Goal: Task Accomplishment & Management: Complete application form

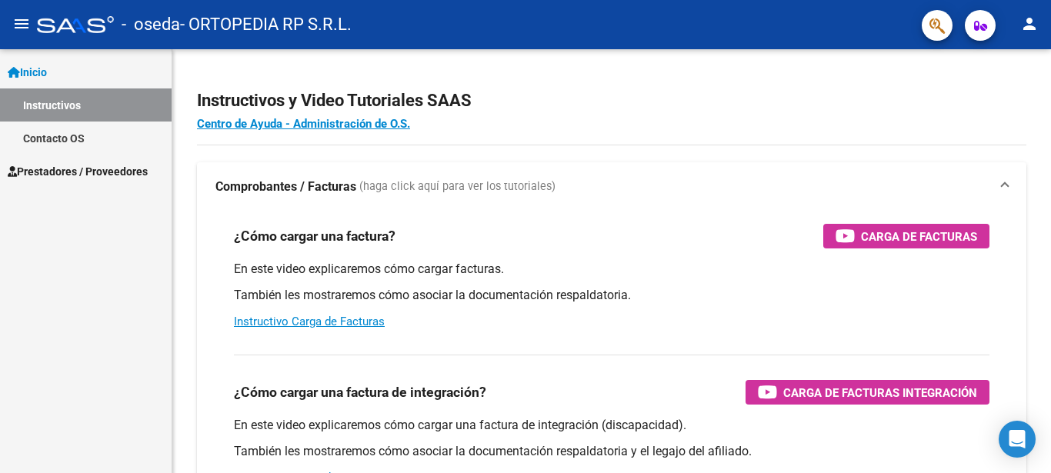
click at [118, 170] on span "Prestadores / Proveedores" at bounding box center [78, 171] width 140 height 17
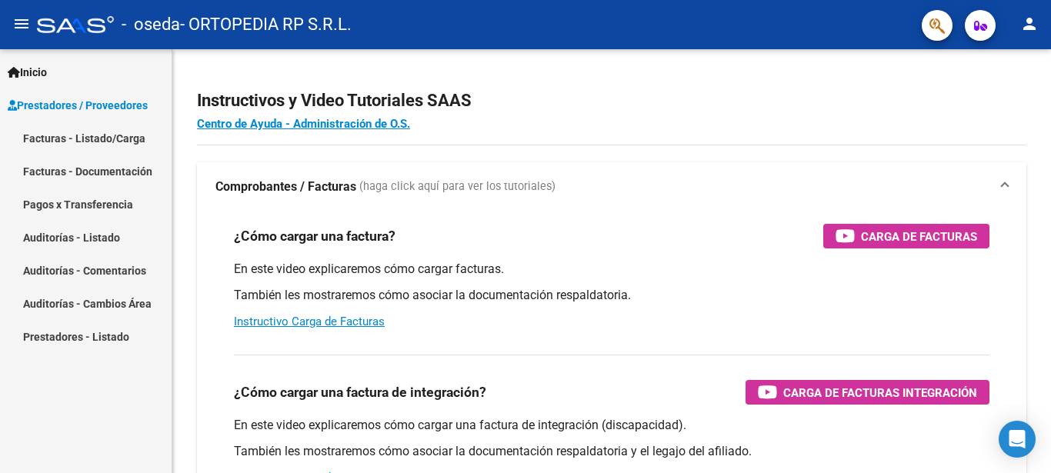
click at [112, 80] on link "Inicio" at bounding box center [86, 71] width 172 height 33
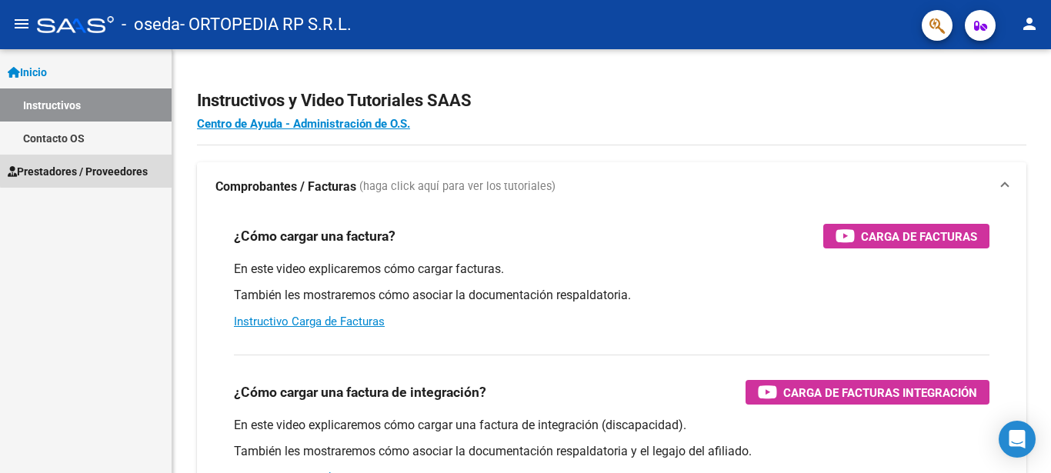
click at [112, 164] on span "Prestadores / Proveedores" at bounding box center [78, 171] width 140 height 17
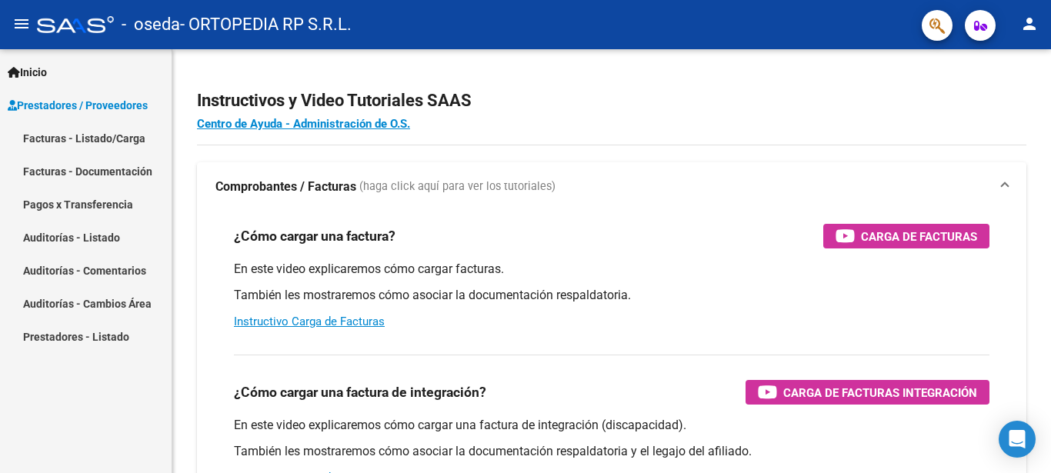
click at [111, 168] on link "Facturas - Documentación" at bounding box center [86, 171] width 172 height 33
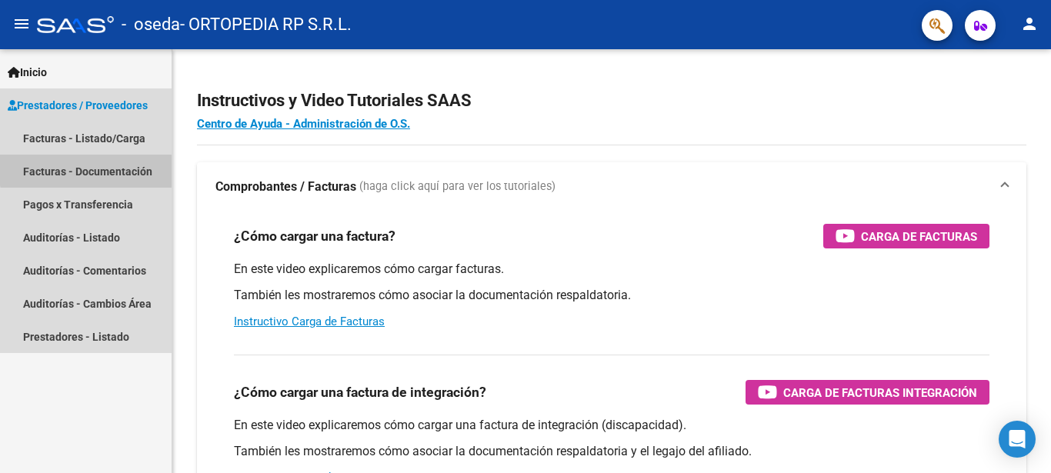
click at [111, 168] on link "Facturas - Documentación" at bounding box center [86, 171] width 172 height 33
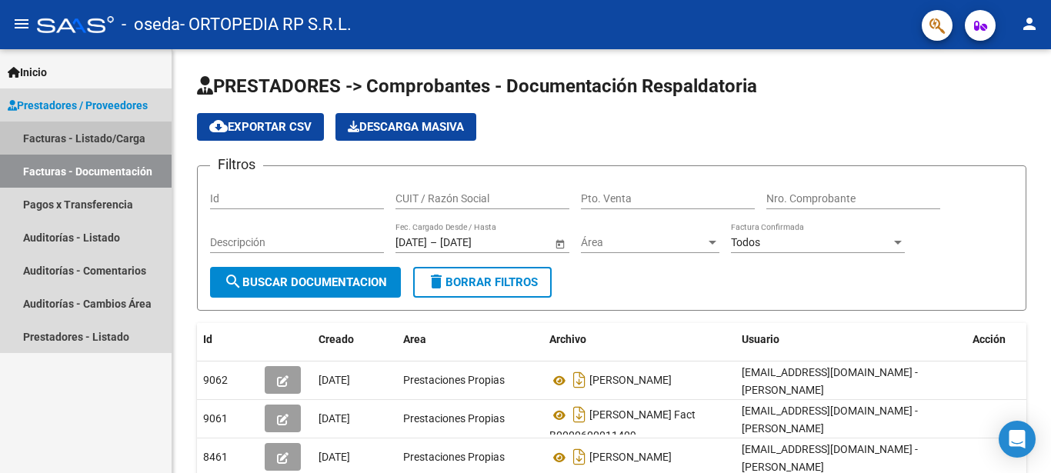
click at [42, 134] on link "Facturas - Listado/Carga" at bounding box center [86, 138] width 172 height 33
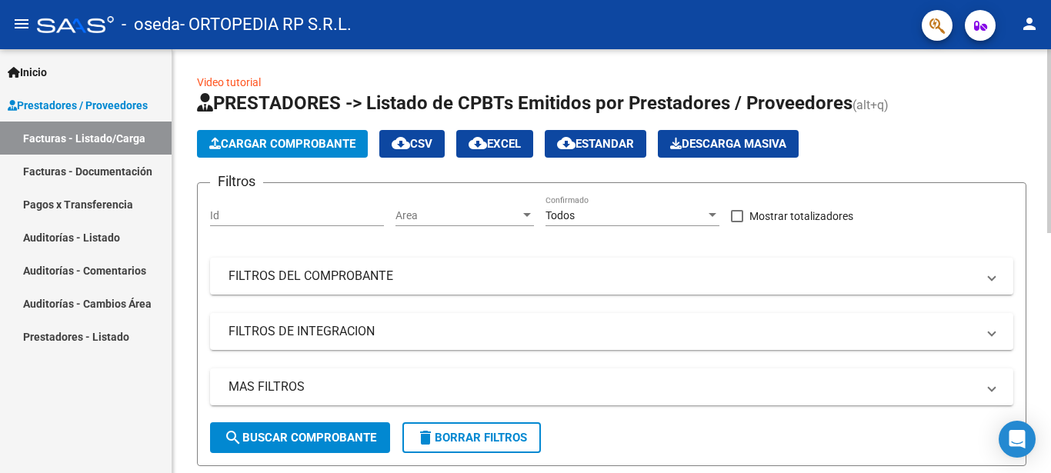
click at [296, 139] on span "Cargar Comprobante" at bounding box center [282, 144] width 146 height 14
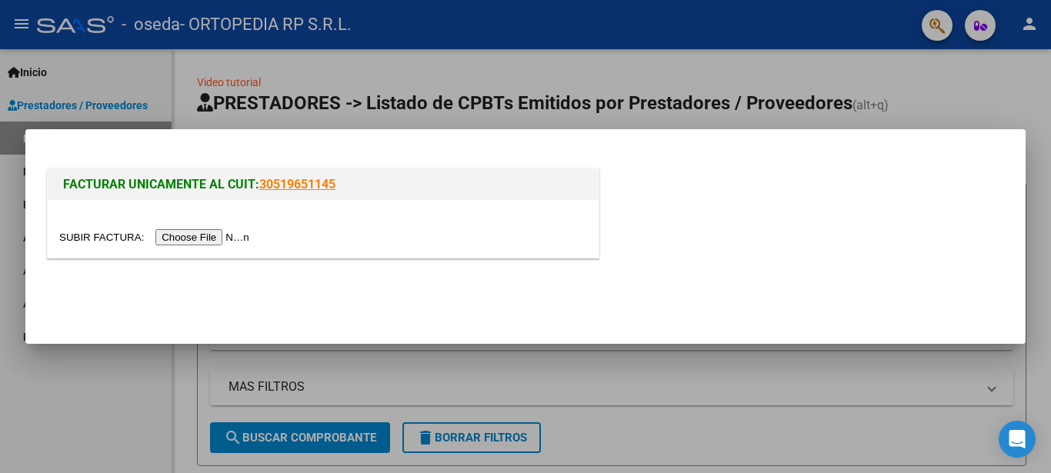
click at [80, 230] on input "file" at bounding box center [156, 237] width 195 height 16
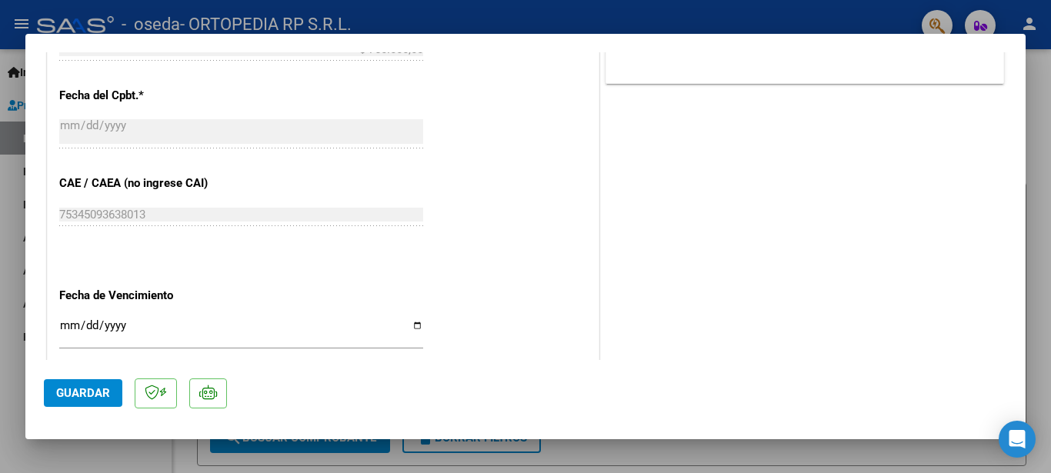
scroll to position [789, 0]
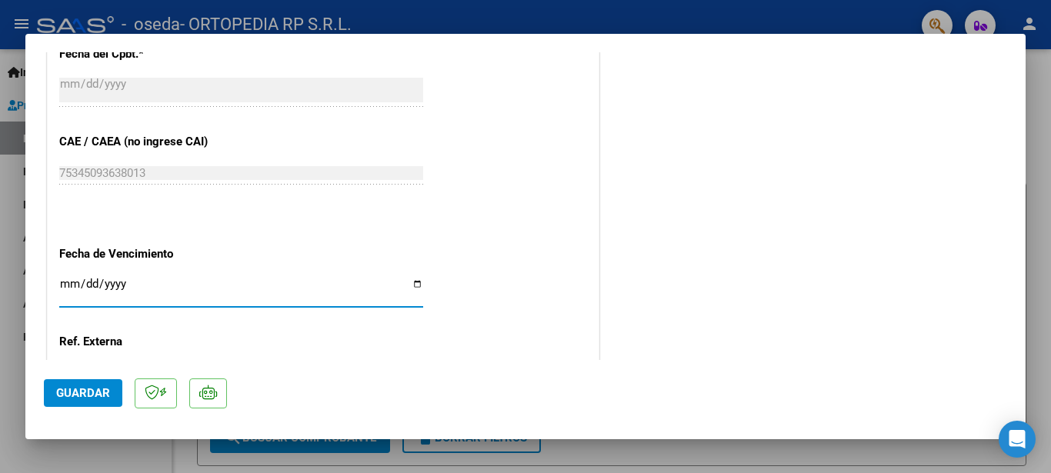
click at [405, 278] on input "Ingresar la fecha" at bounding box center [241, 290] width 364 height 25
type input "[DATE]"
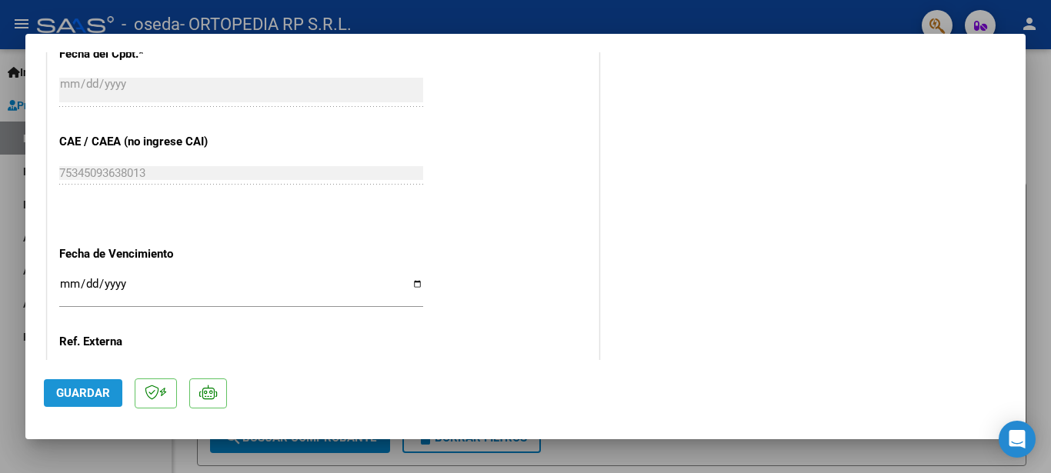
click at [94, 394] on span "Guardar" at bounding box center [83, 393] width 54 height 14
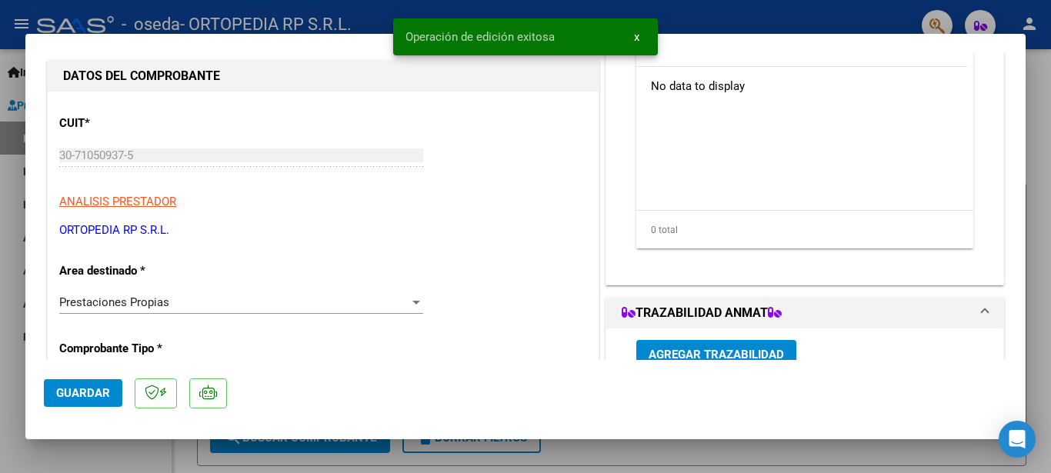
scroll to position [0, 0]
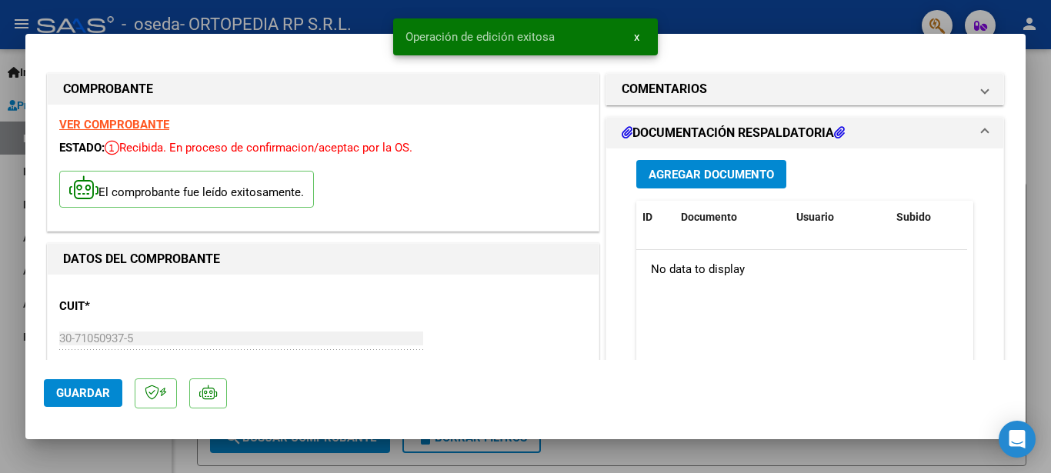
click at [712, 177] on span "Agregar Documento" at bounding box center [711, 175] width 125 height 14
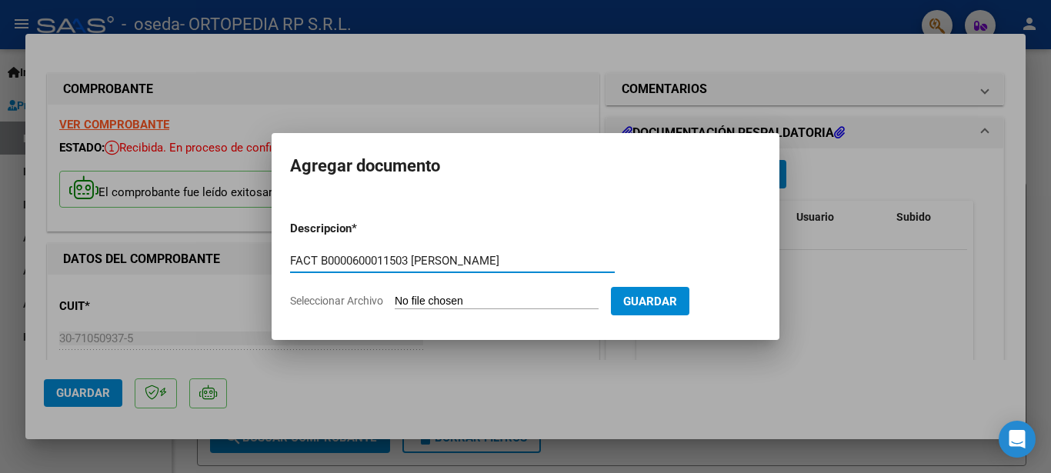
type input "FACT B0000600011503 [PERSON_NAME]"
click at [409, 303] on input "Seleccionar Archivo" at bounding box center [497, 302] width 204 height 15
type input "C:\fakepath\20250821100209498.pdf"
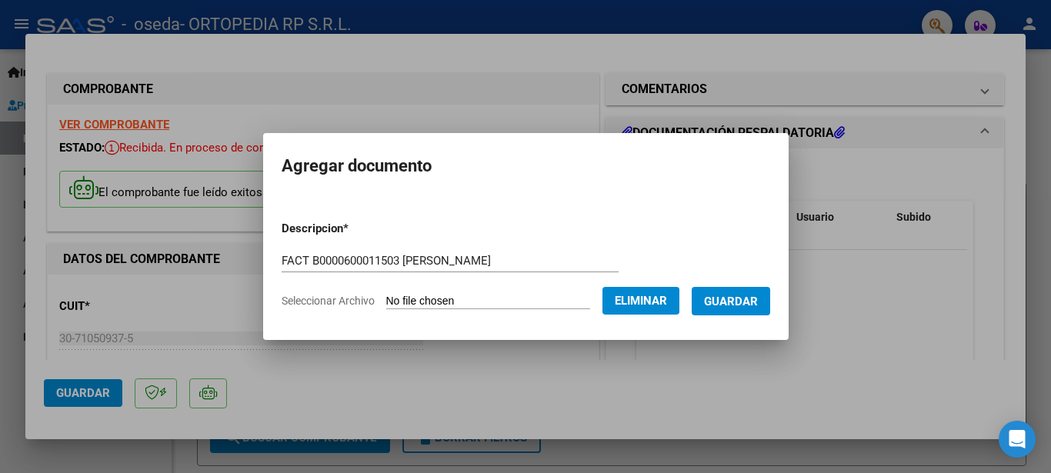
click at [739, 300] on span "Guardar" at bounding box center [731, 302] width 54 height 14
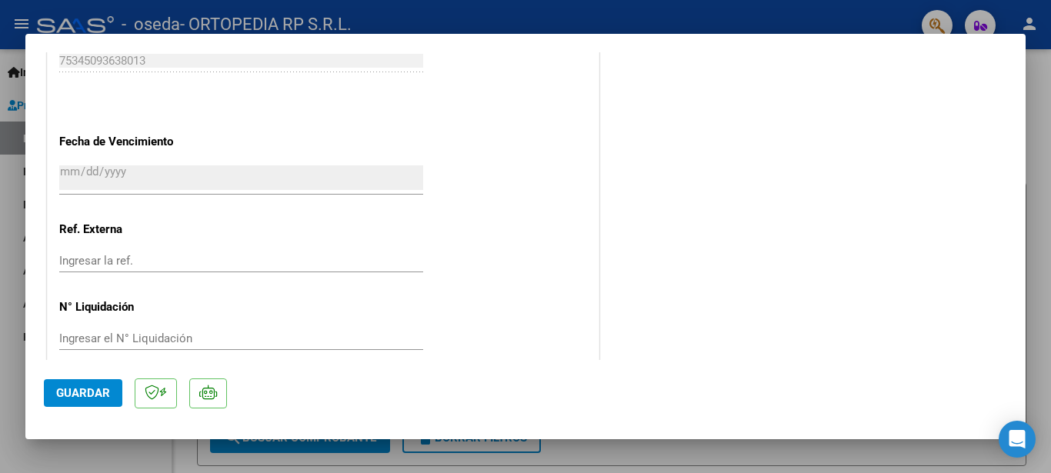
scroll to position [902, 0]
click at [82, 253] on input "Ingresar la ref." at bounding box center [241, 260] width 364 height 14
click at [81, 399] on span "Guardar" at bounding box center [83, 393] width 54 height 14
click at [1038, 177] on div at bounding box center [525, 236] width 1051 height 473
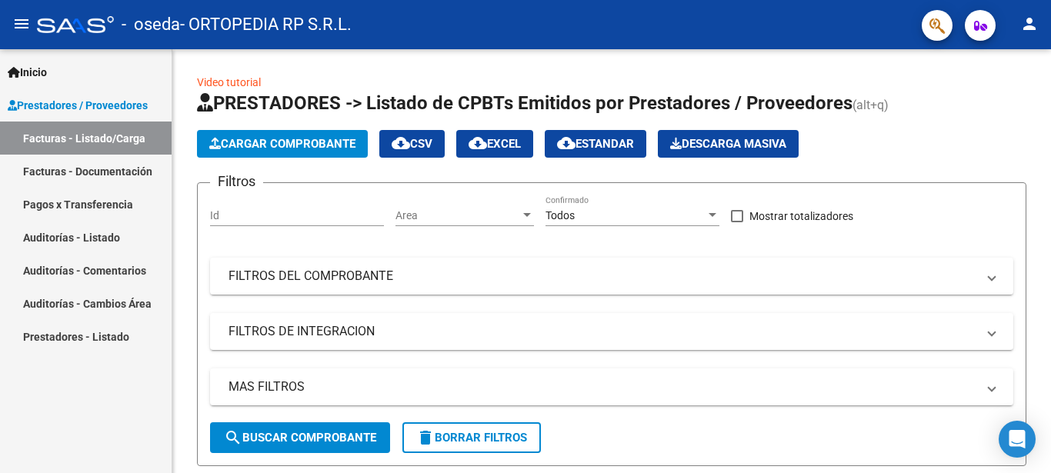
click at [42, 169] on link "Facturas - Documentación" at bounding box center [86, 171] width 172 height 33
